Goal: Transaction & Acquisition: Obtain resource

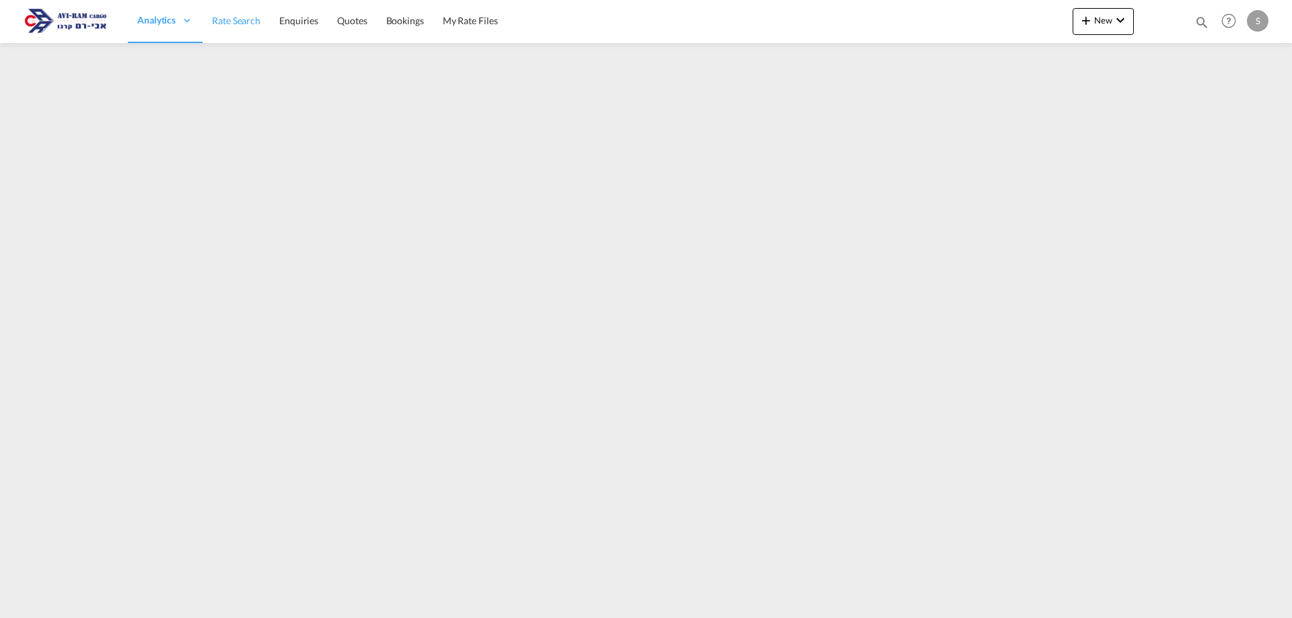
click at [239, 26] on span "Rate Search" at bounding box center [236, 20] width 48 height 11
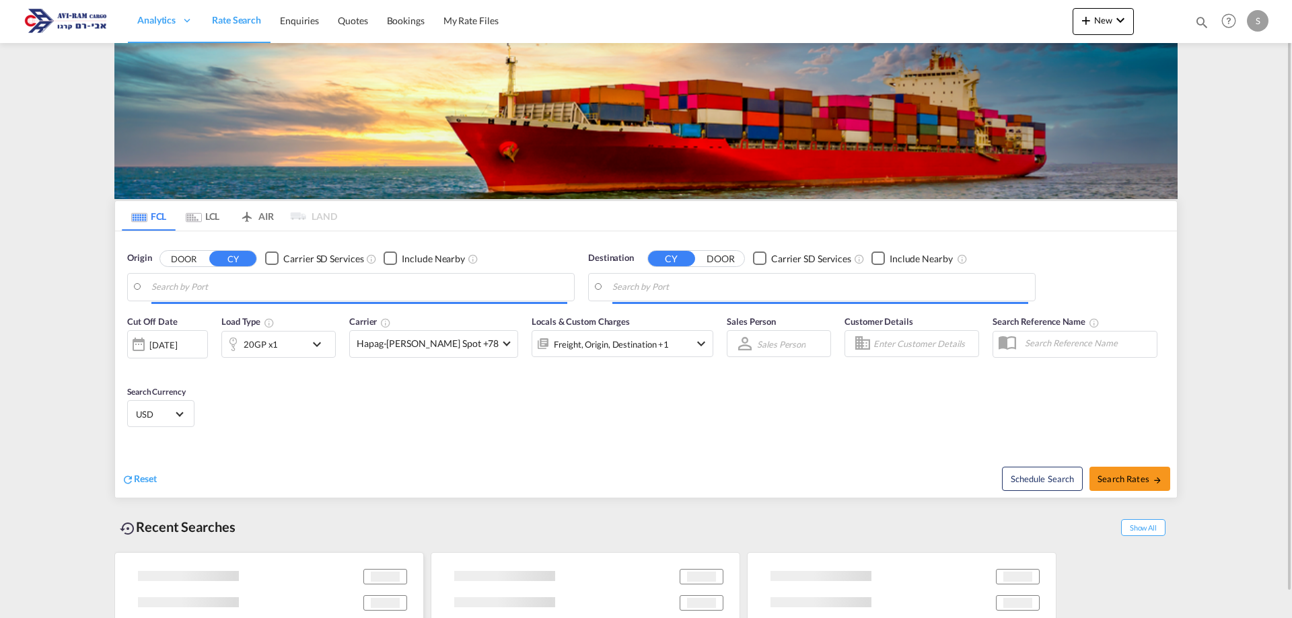
type input "[GEOGRAPHIC_DATA], [GEOGRAPHIC_DATA]"
type input "Ashdod, ILASH"
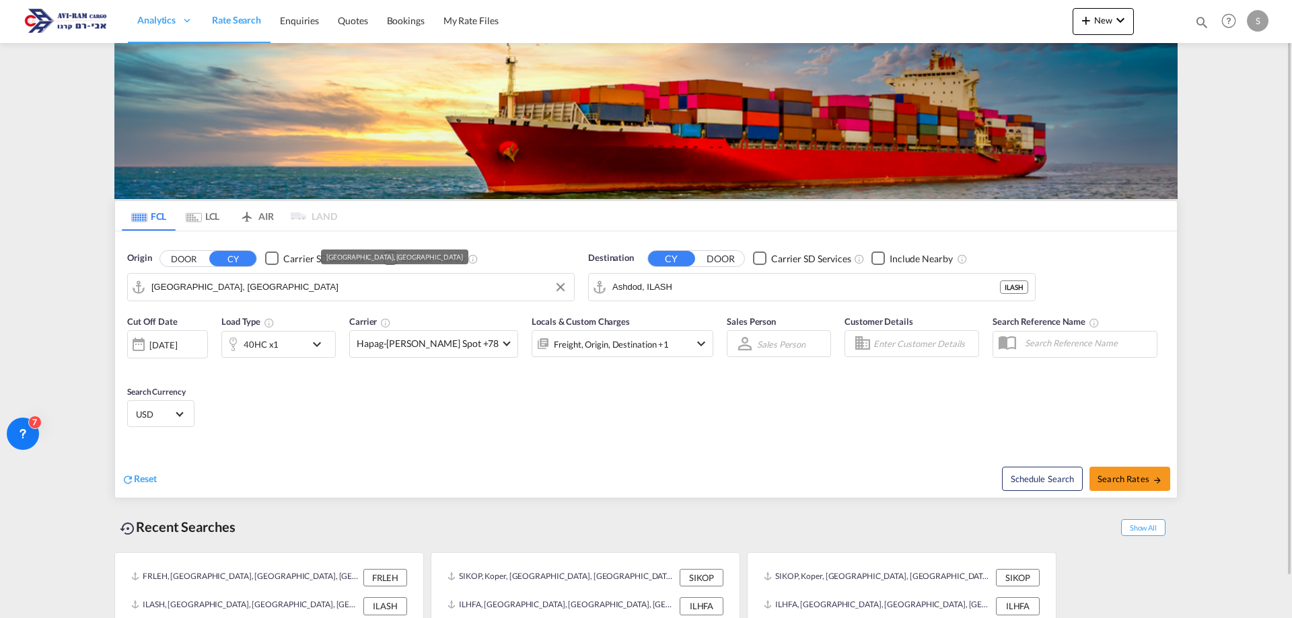
click at [216, 282] on input "[GEOGRAPHIC_DATA], [GEOGRAPHIC_DATA]" at bounding box center [359, 287] width 416 height 20
type input "t"
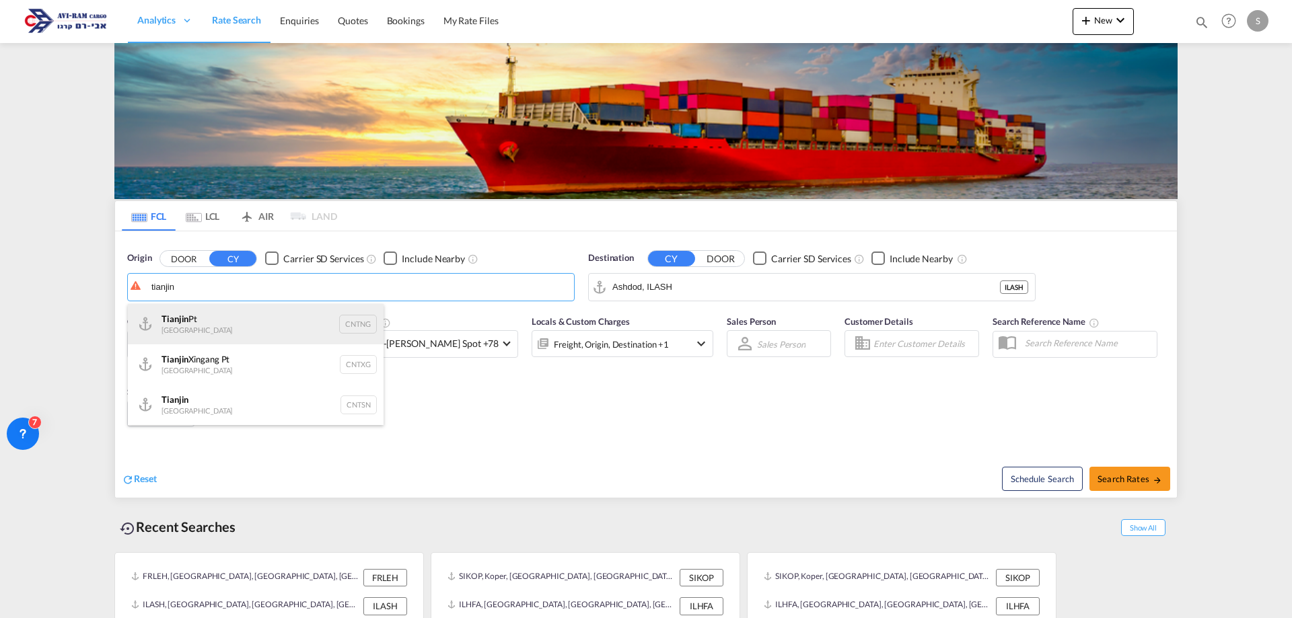
click at [218, 329] on div "Tianjin Pt China CNTNG" at bounding box center [256, 324] width 256 height 40
type input "Tianjin Pt, CNTNG"
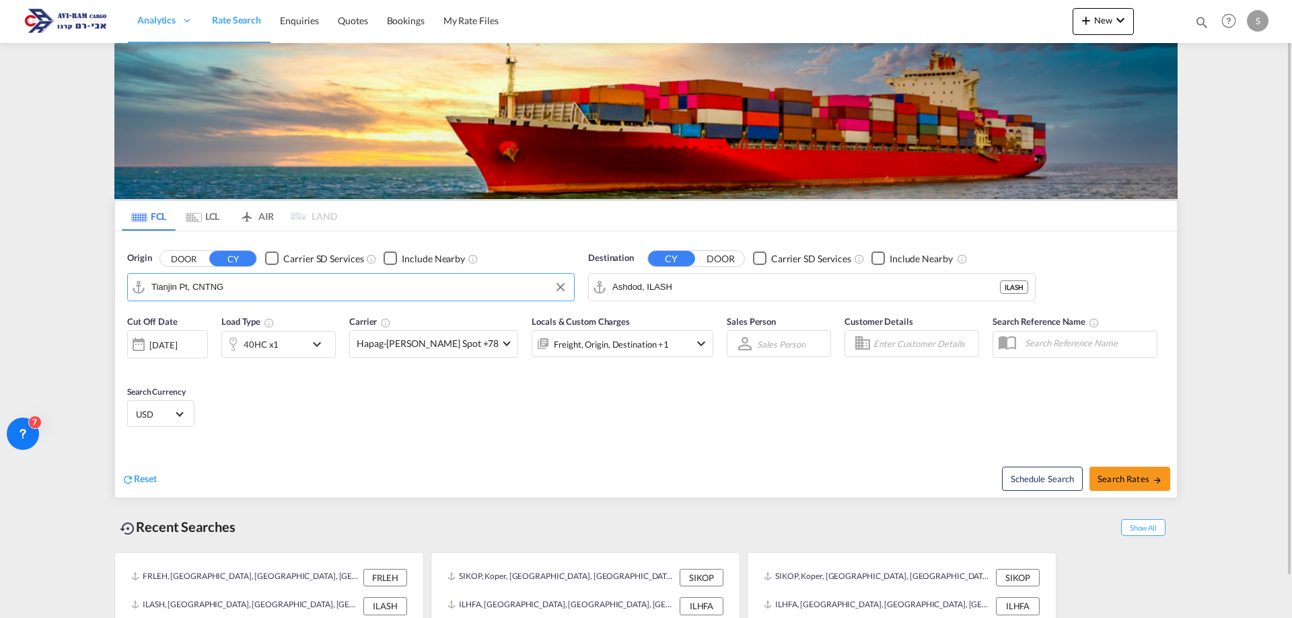
click at [287, 343] on div "40HC x1" at bounding box center [263, 344] width 83 height 27
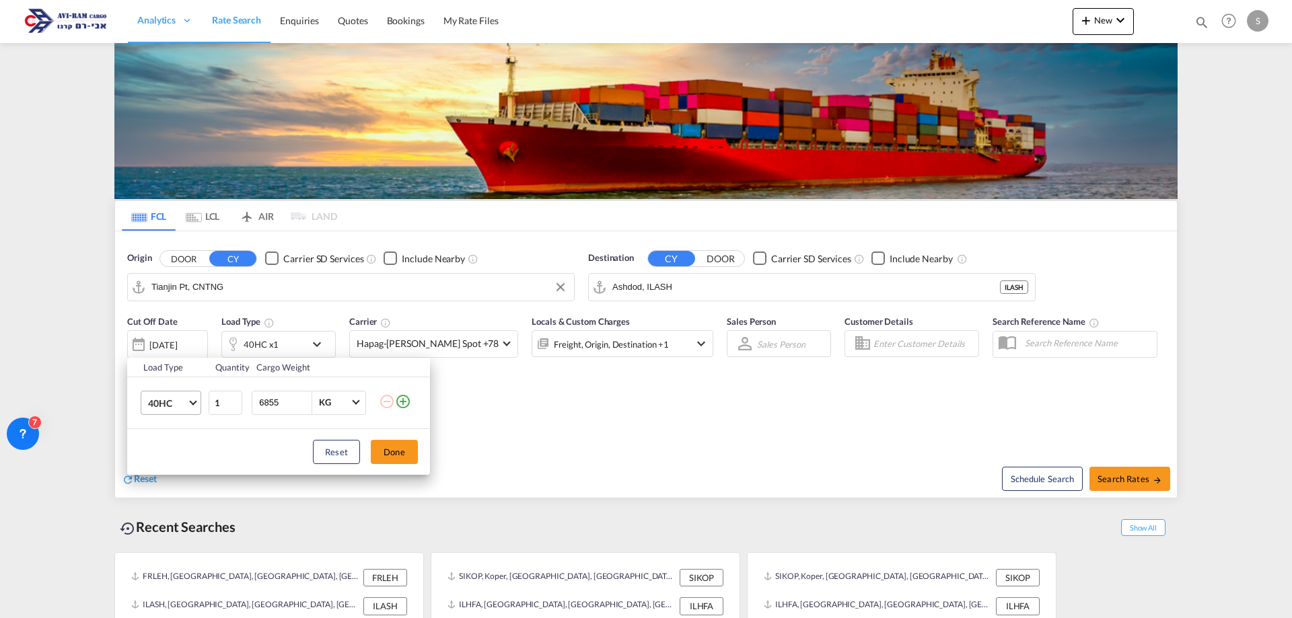
click at [172, 404] on span "40HC" at bounding box center [167, 403] width 39 height 13
click at [168, 340] on div "20GP" at bounding box center [160, 338] width 24 height 13
click at [378, 445] on button "Done" at bounding box center [394, 452] width 47 height 24
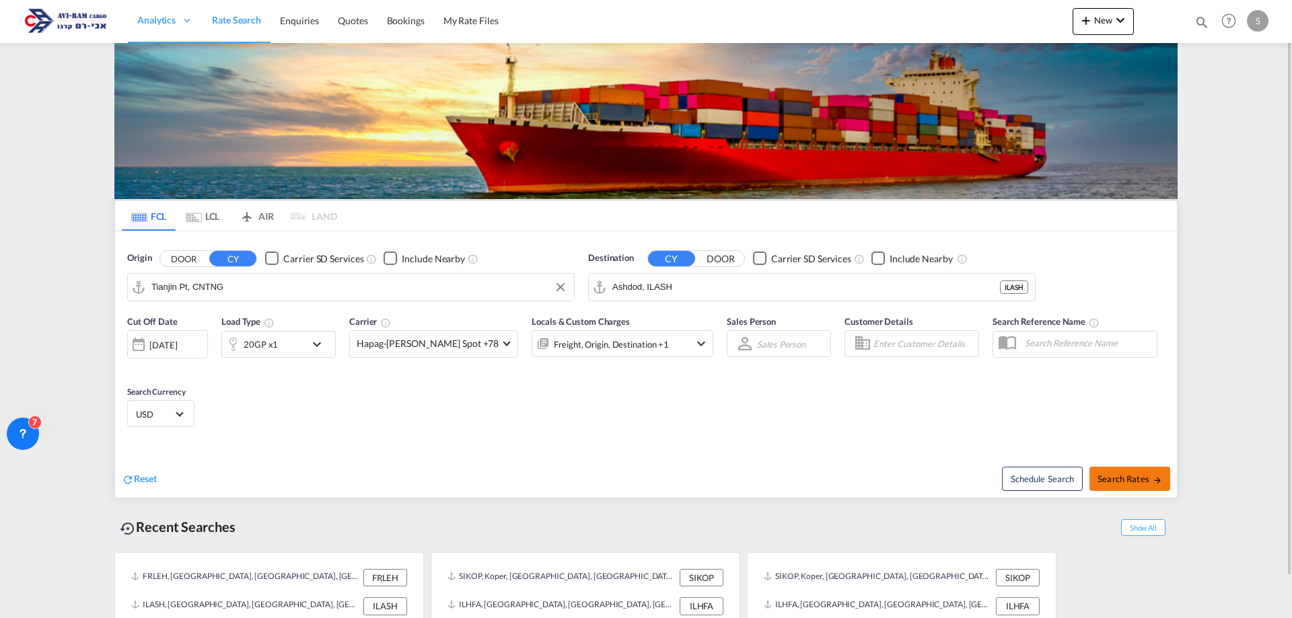
click at [1122, 476] on span "Search Rates" at bounding box center [1129, 479] width 65 height 11
type input "CNTNG to [GEOGRAPHIC_DATA] / [DATE]"
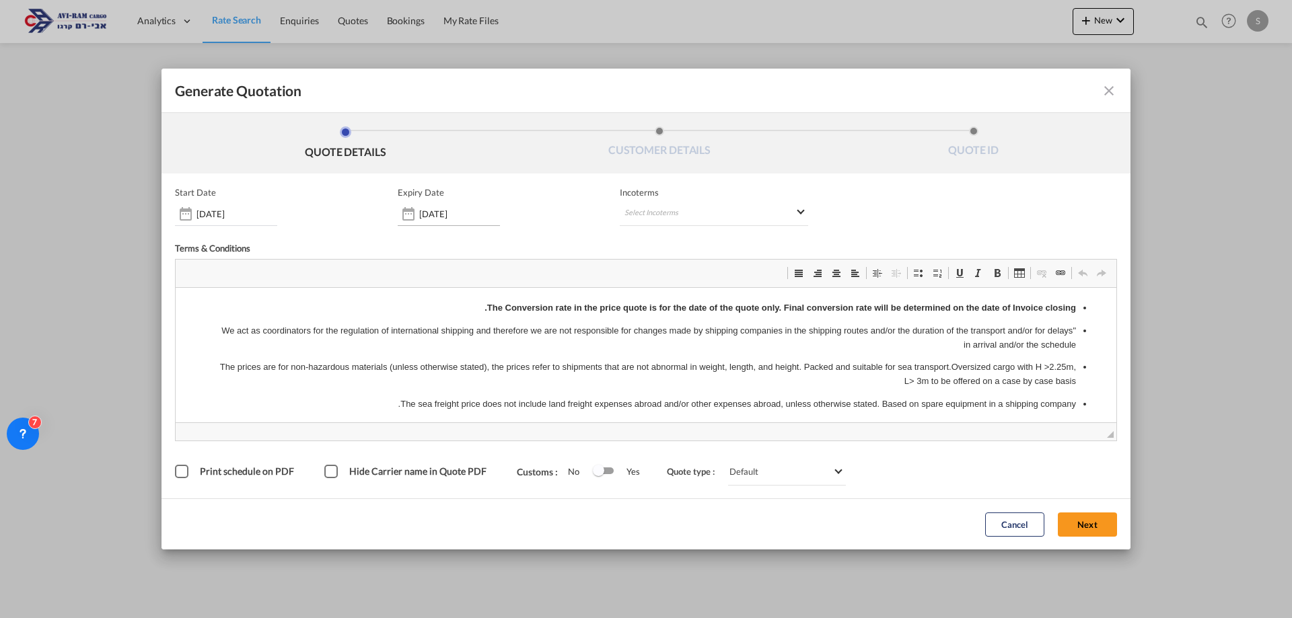
click at [441, 219] on input "[DATE]" at bounding box center [459, 214] width 81 height 11
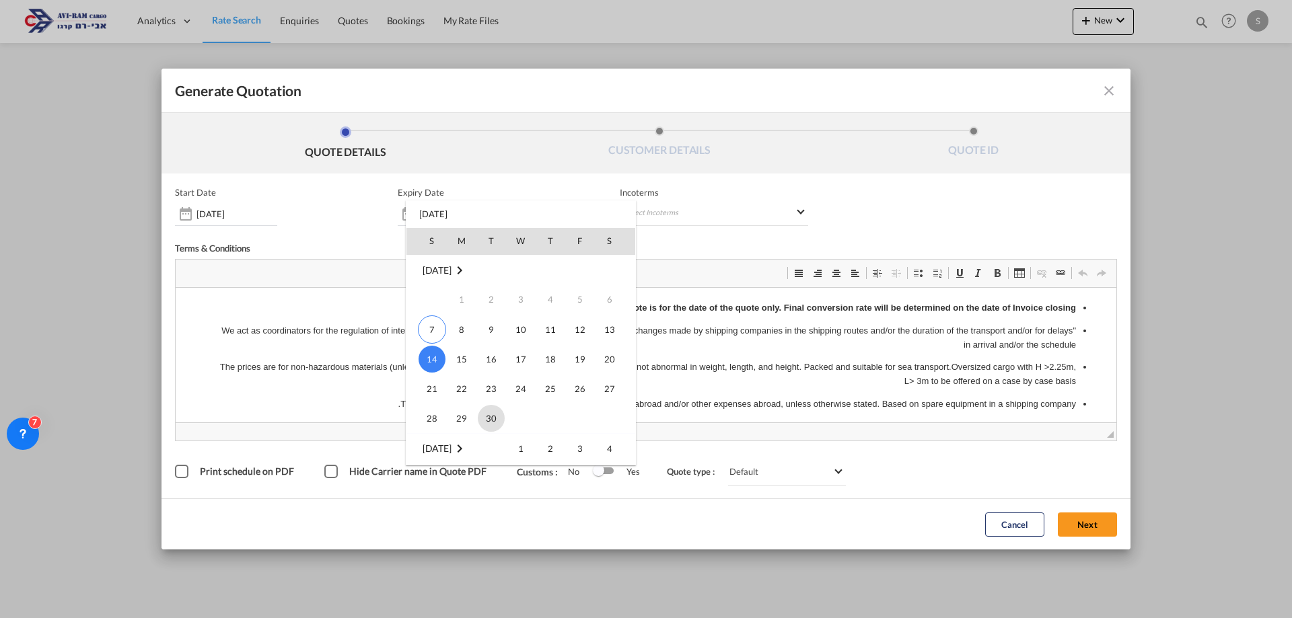
click at [493, 412] on span "30" at bounding box center [491, 418] width 27 height 27
type input "[DATE]"
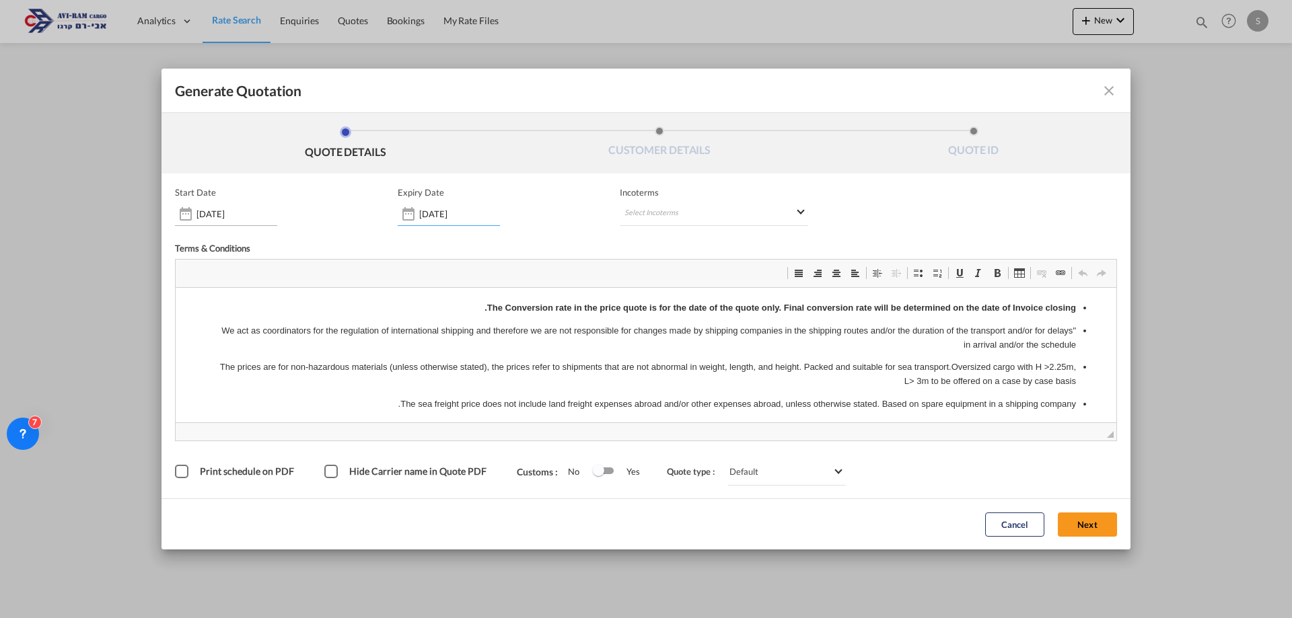
click at [246, 222] on div "[DATE]" at bounding box center [226, 214] width 102 height 24
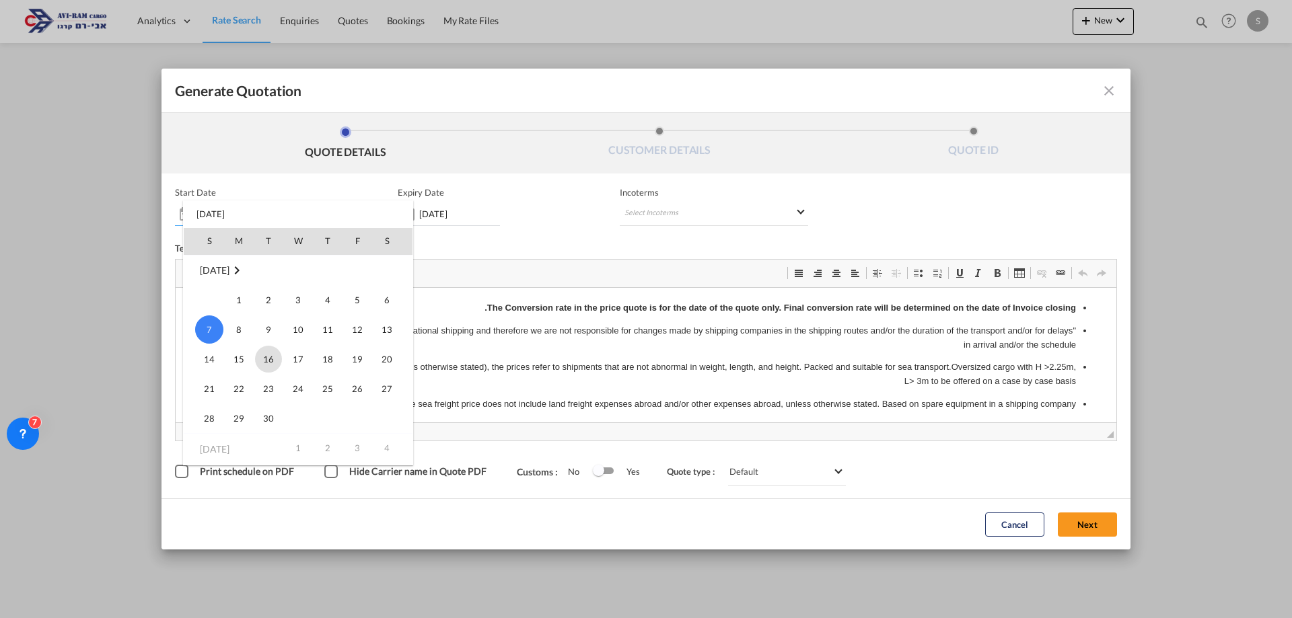
drag, startPoint x: 266, startPoint y: 351, endPoint x: 93, endPoint y: 65, distance: 334.5
click at [266, 351] on span "16" at bounding box center [268, 359] width 27 height 27
type input "[DATE]"
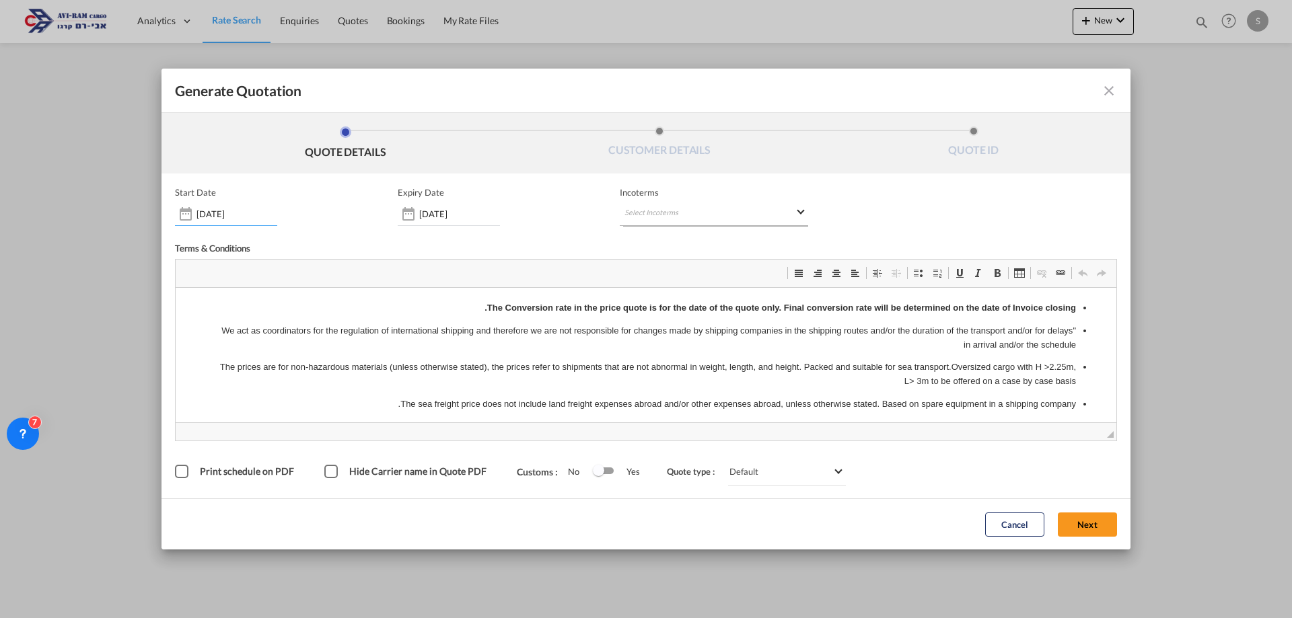
click at [686, 205] on md-select "Select Incoterms DAP - import Delivered at Place DPU - export Delivery at Place…" at bounding box center [714, 214] width 188 height 24
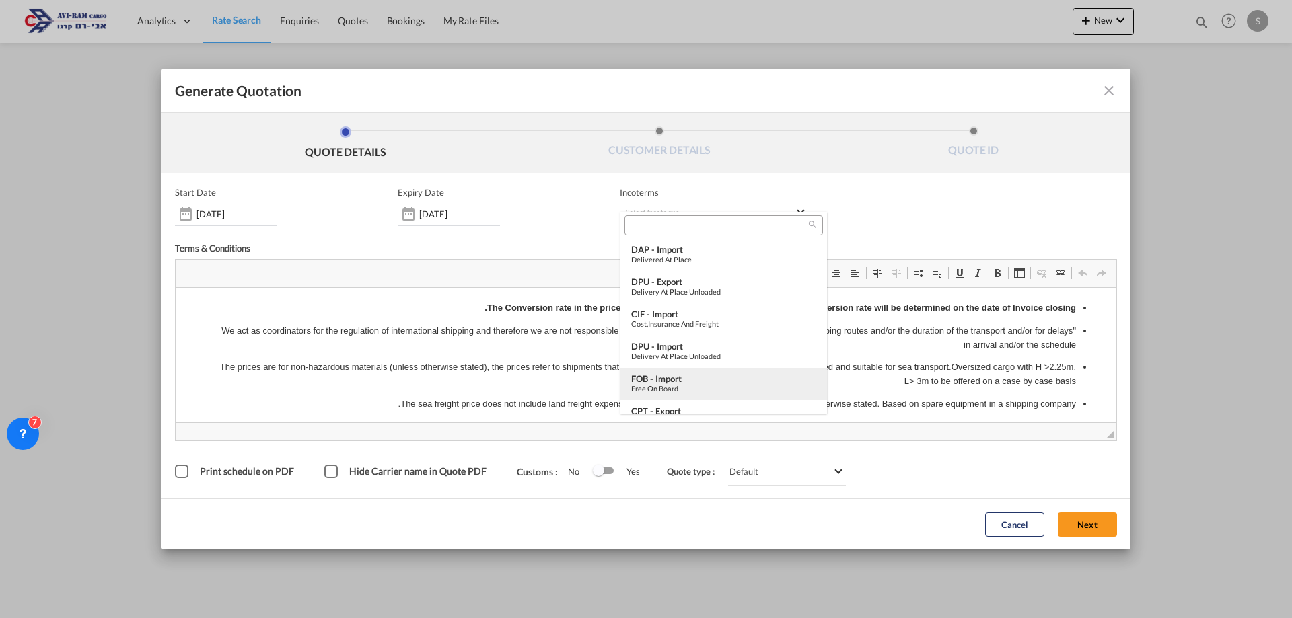
click at [692, 375] on div "FOB - import" at bounding box center [723, 378] width 185 height 11
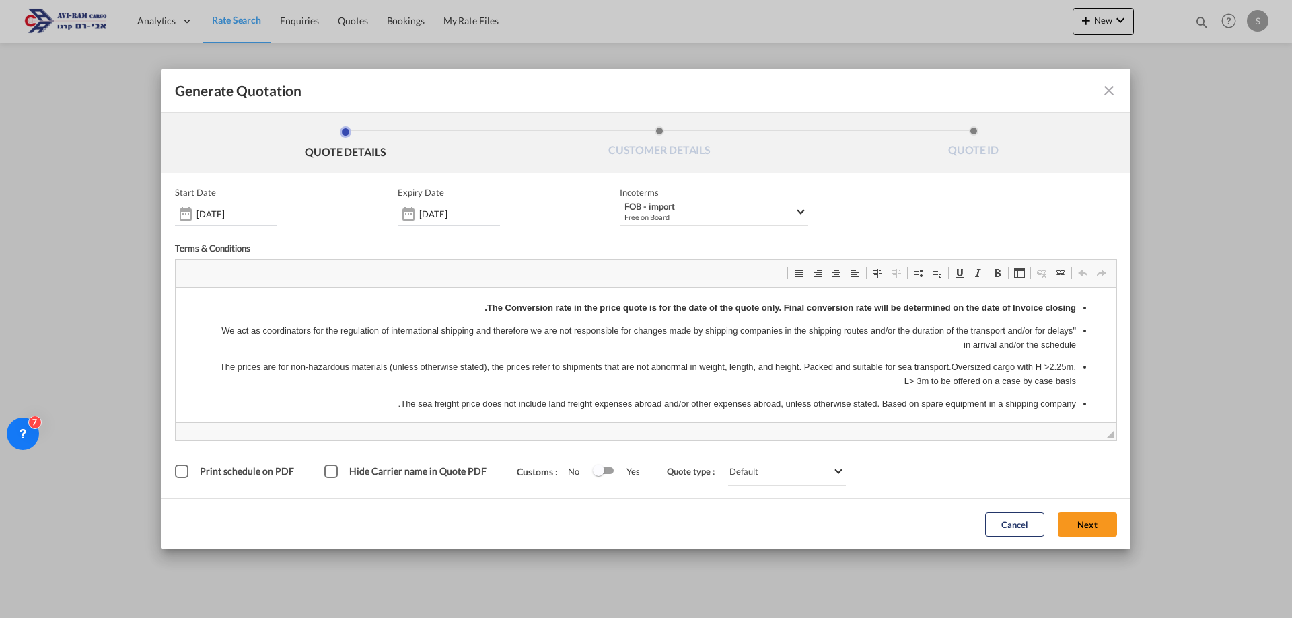
drag, startPoint x: 1095, startPoint y: 527, endPoint x: 977, endPoint y: 477, distance: 128.5
click at [1095, 526] on button "Next" at bounding box center [1087, 525] width 59 height 24
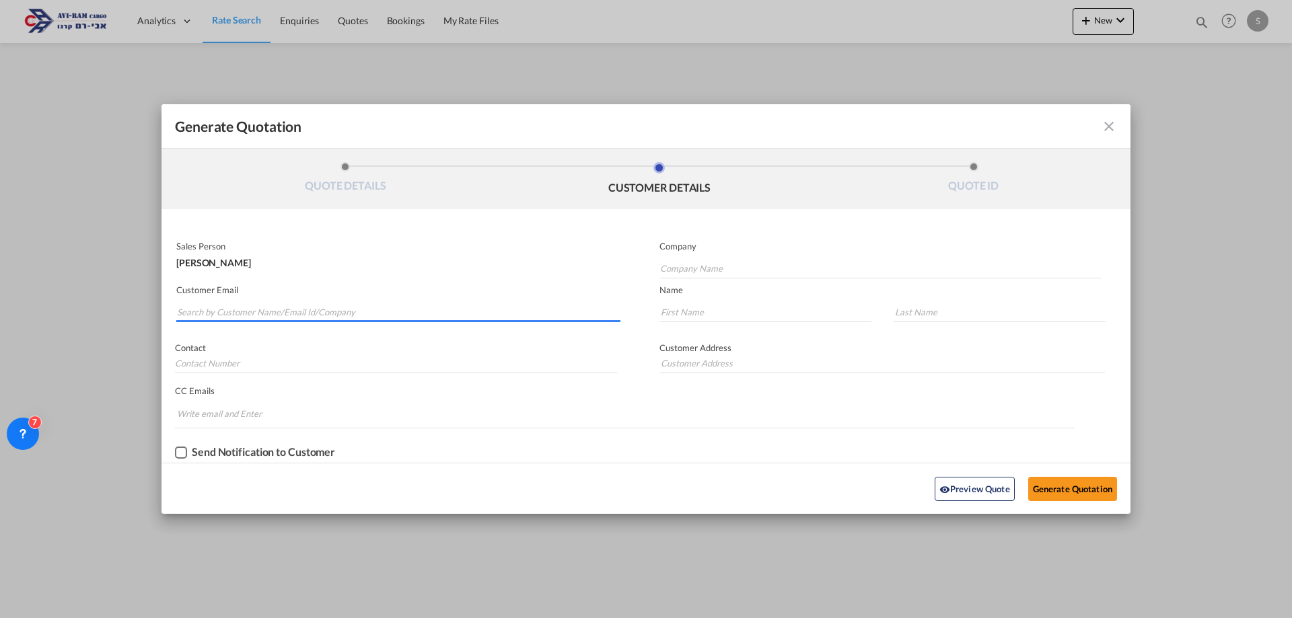
click at [340, 305] on input "Search by Customer Name/Email Id/Company" at bounding box center [398, 312] width 443 height 20
type input "י"
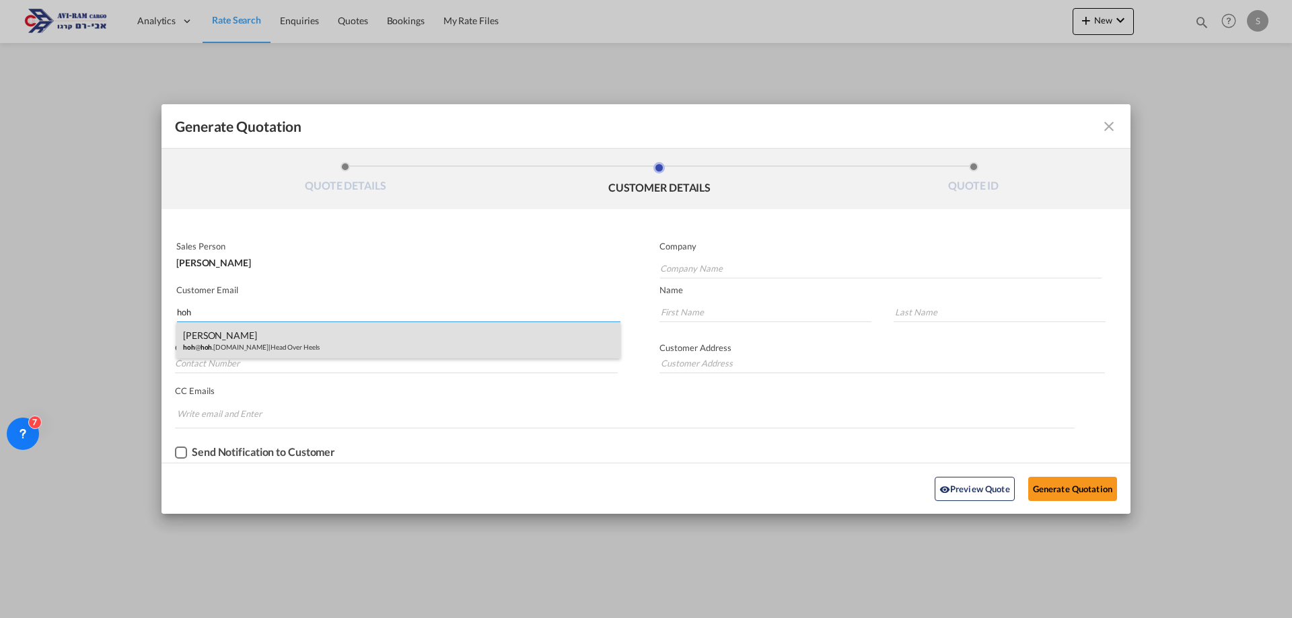
type input "hoh"
click at [281, 338] on div "[PERSON_NAME] hoh @ hoh .[DOMAIN_NAME] | Head Over Heels" at bounding box center [398, 340] width 444 height 36
type input "Head Over Heels"
type input "[EMAIL_ADDRESS][DOMAIN_NAME]"
type input "Ruti"
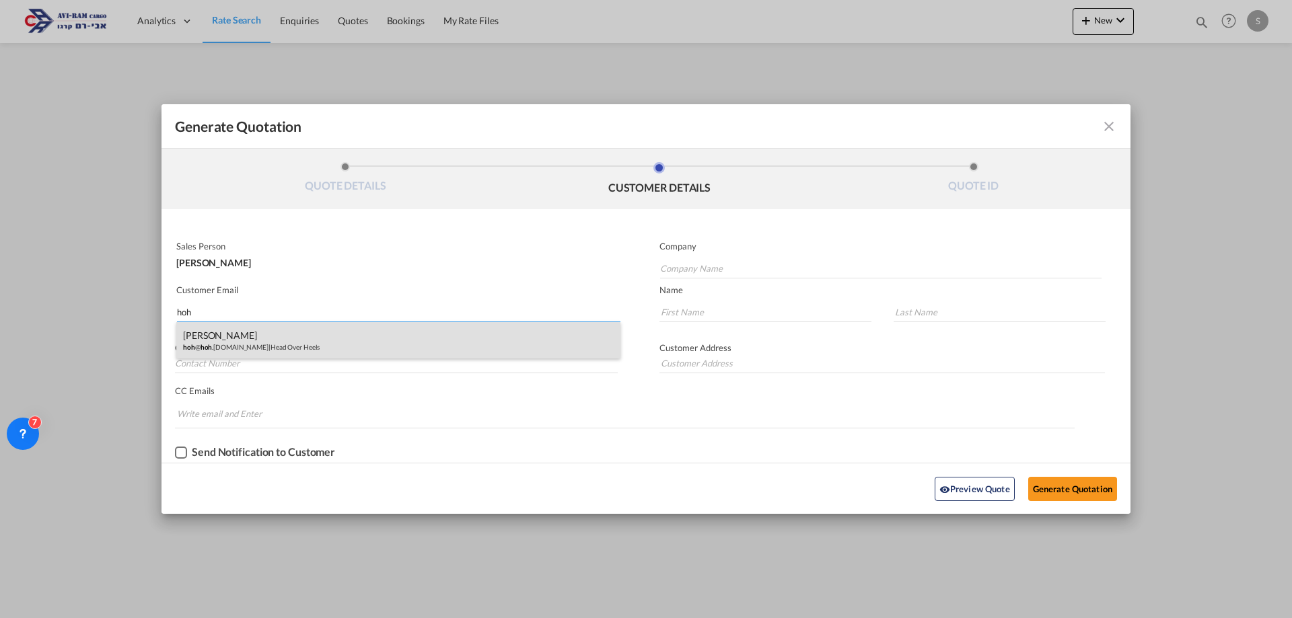
type input "[PERSON_NAME]"
type input "052-532-1447"
type input "Ha'[PERSON_NAME] 2. [GEOGRAPHIC_DATA]."
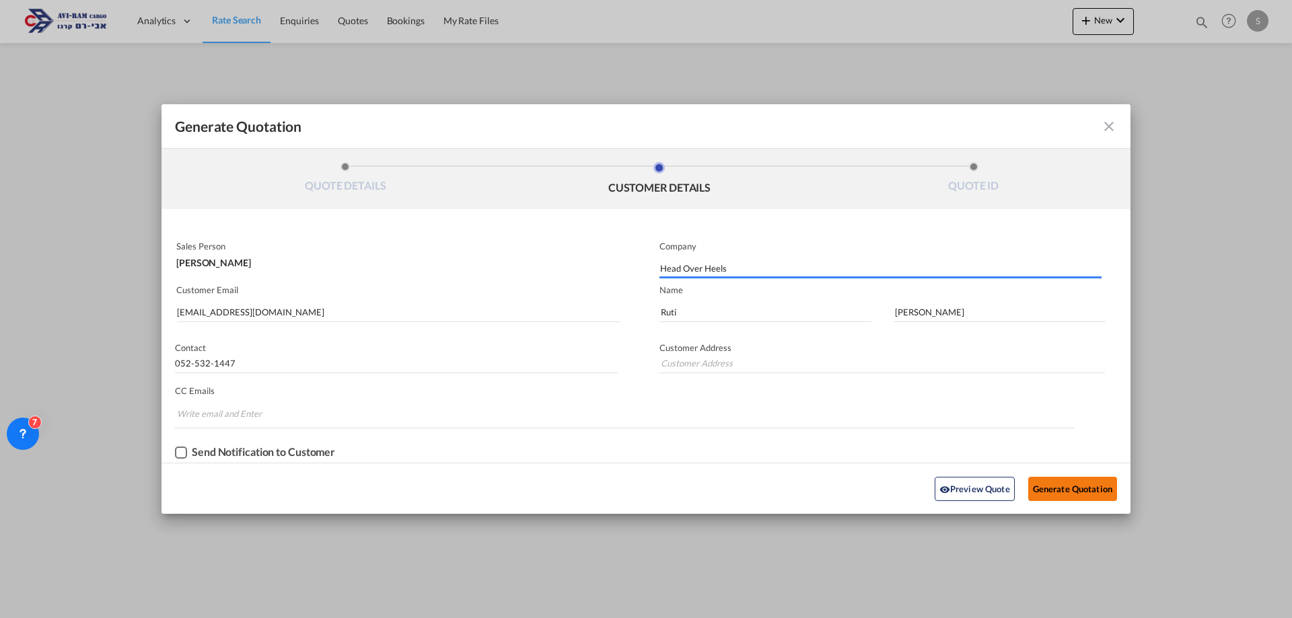
click at [1077, 498] on button "Generate Quotation" at bounding box center [1072, 489] width 89 height 24
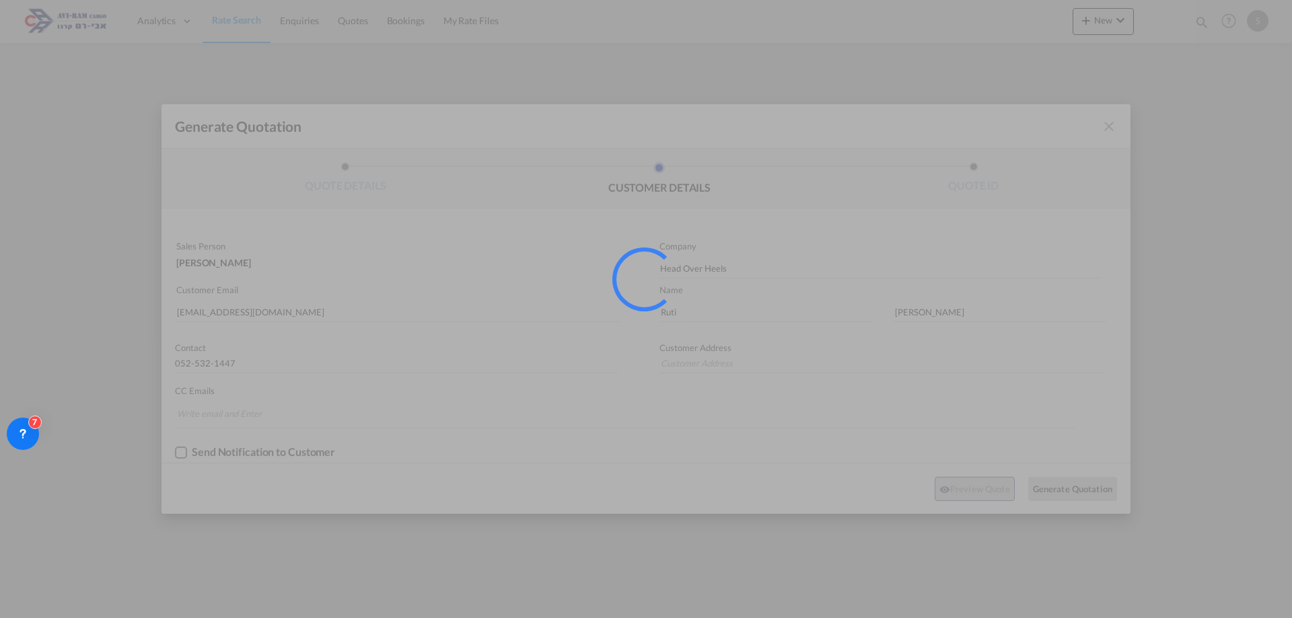
type input "Ha'[PERSON_NAME] 2. [GEOGRAPHIC_DATA]."
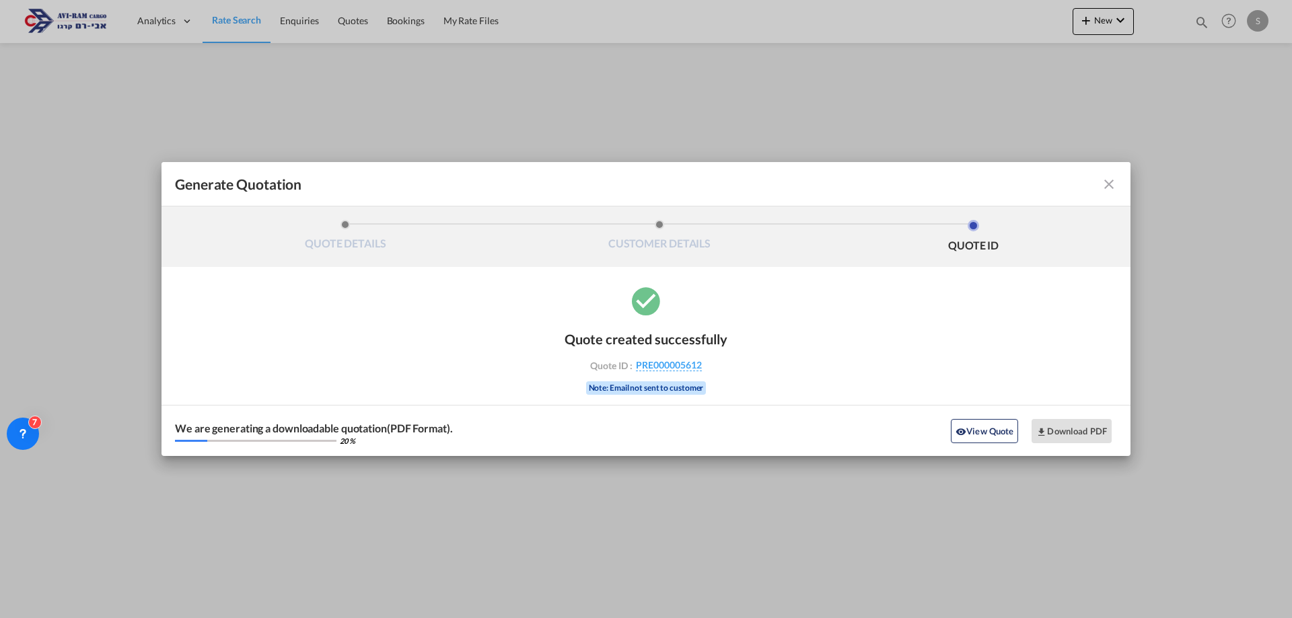
click at [978, 186] on div "Generate Quotation" at bounding box center [646, 184] width 942 height 17
click at [1059, 433] on button "Download PDF" at bounding box center [1072, 431] width 80 height 24
